Goal: Find specific page/section: Find specific page/section

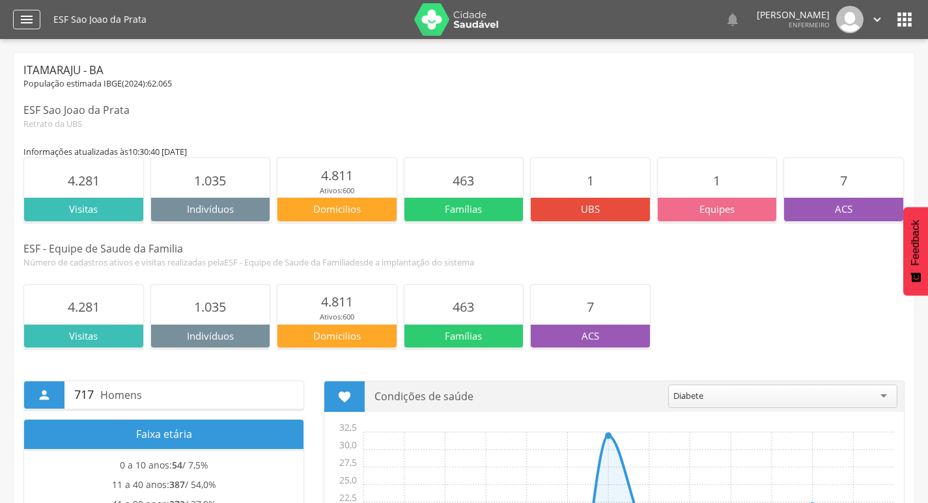
click at [21, 23] on icon "" at bounding box center [27, 20] width 16 height 16
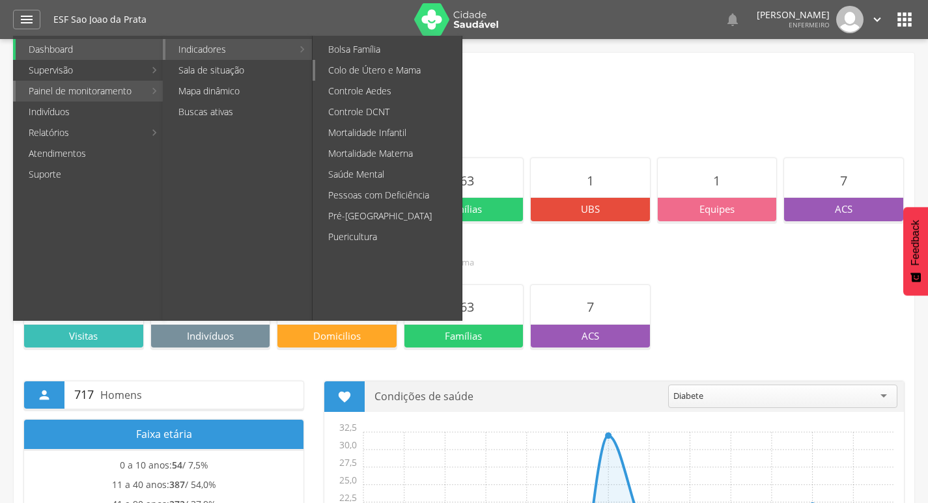
click at [385, 74] on link "Colo de Útero e Mama" at bounding box center [388, 70] width 146 height 21
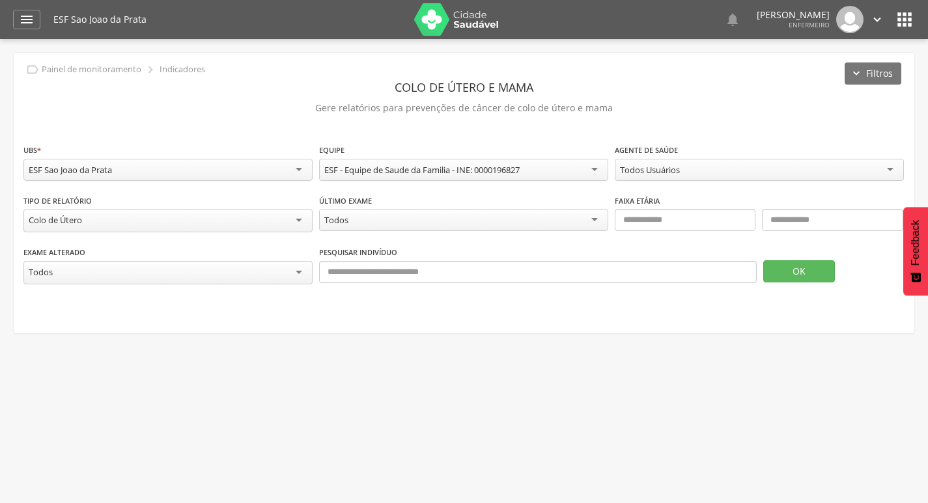
click at [700, 166] on div "Todos Usuários" at bounding box center [759, 170] width 289 height 22
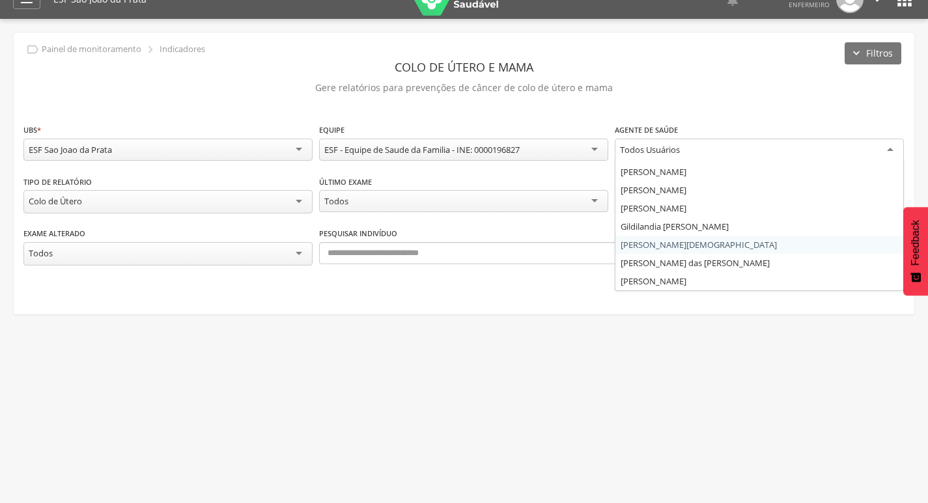
scroll to position [39, 0]
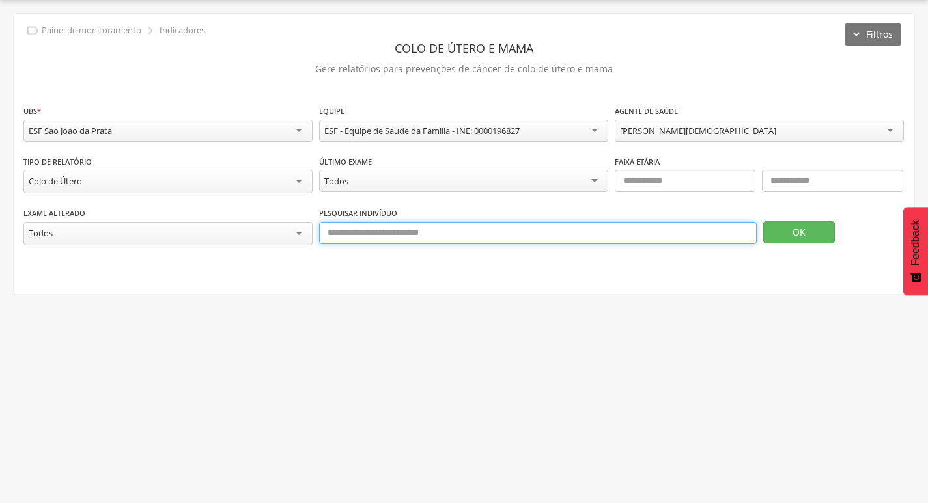
click at [660, 225] on input "text" at bounding box center [537, 233] width 437 height 22
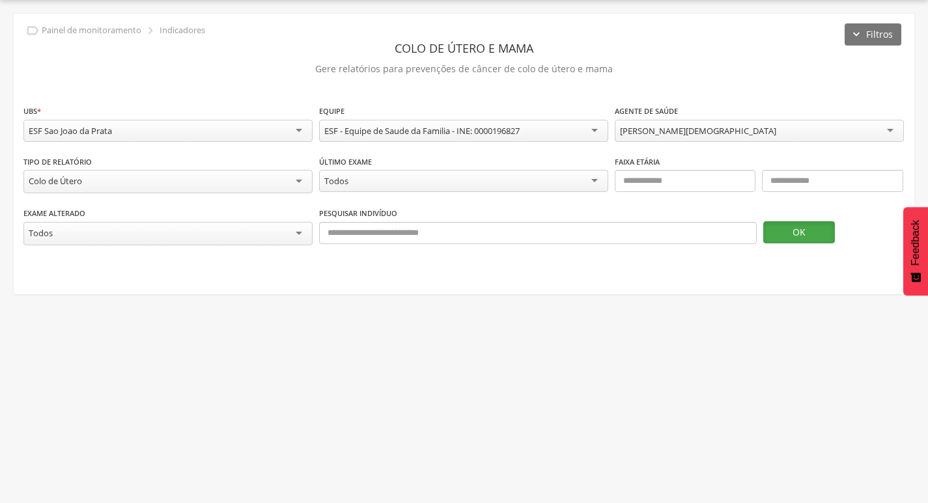
click at [787, 235] on button "OK" at bounding box center [799, 232] width 72 height 22
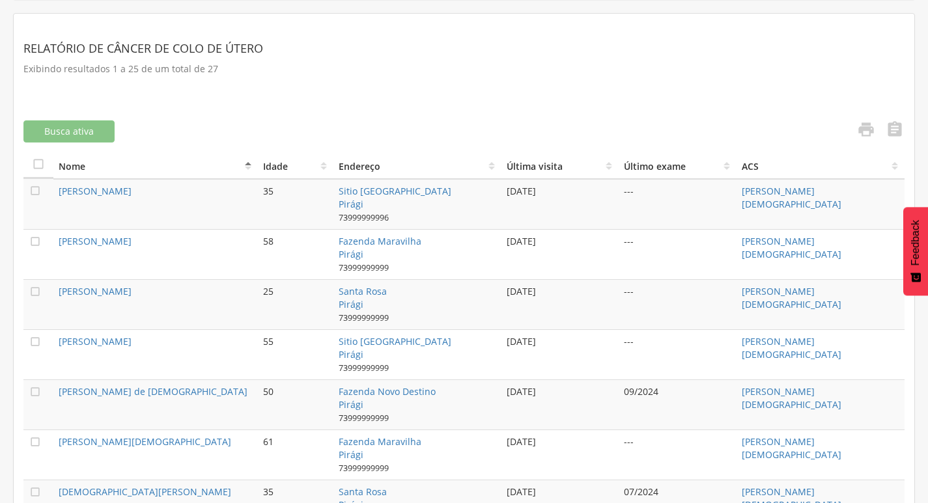
scroll to position [299, 0]
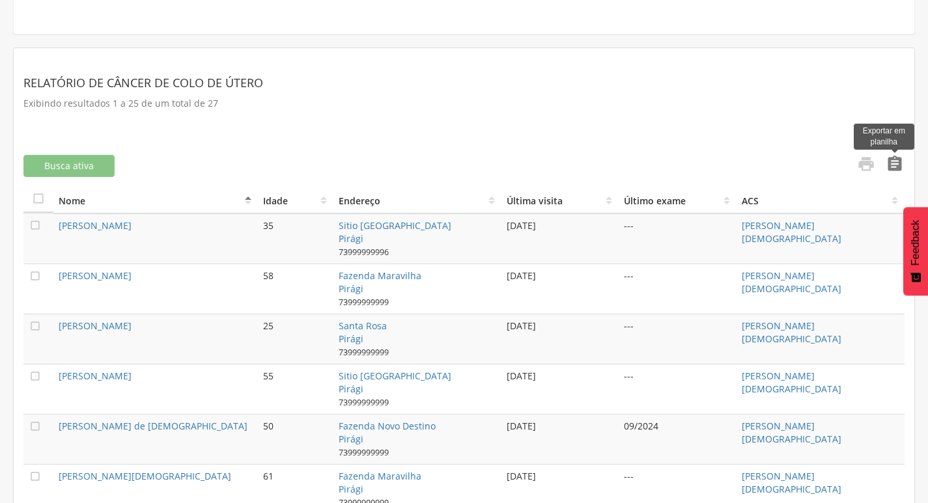
click at [887, 169] on icon "" at bounding box center [894, 164] width 18 height 18
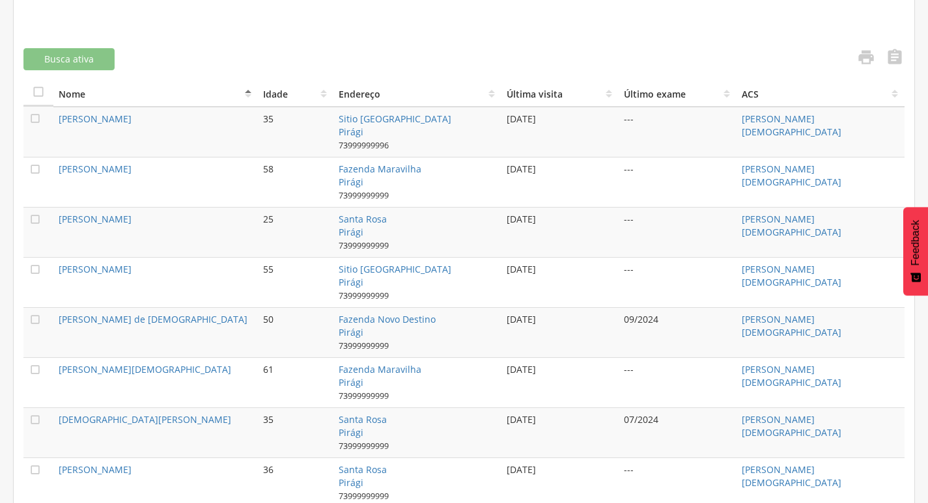
scroll to position [430, 0]
